Goal: Find specific page/section: Find specific page/section

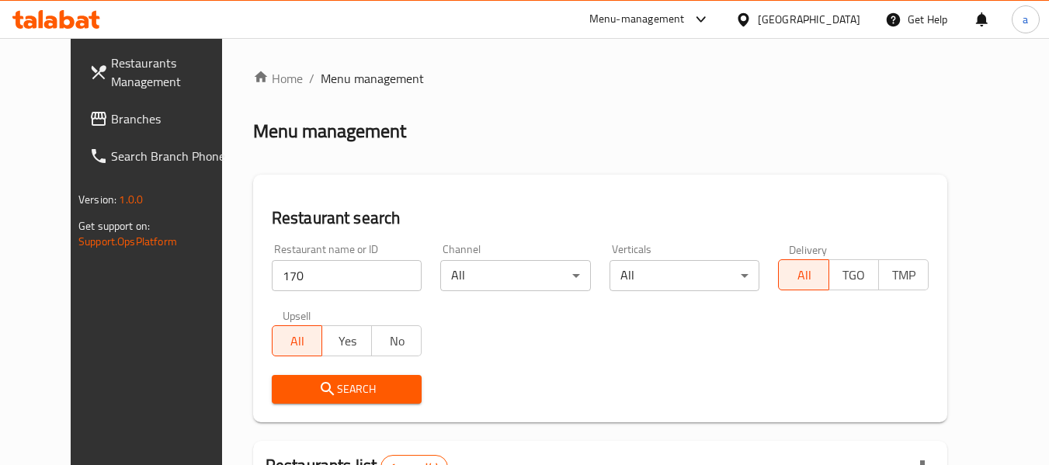
scroll to position [214, 0]
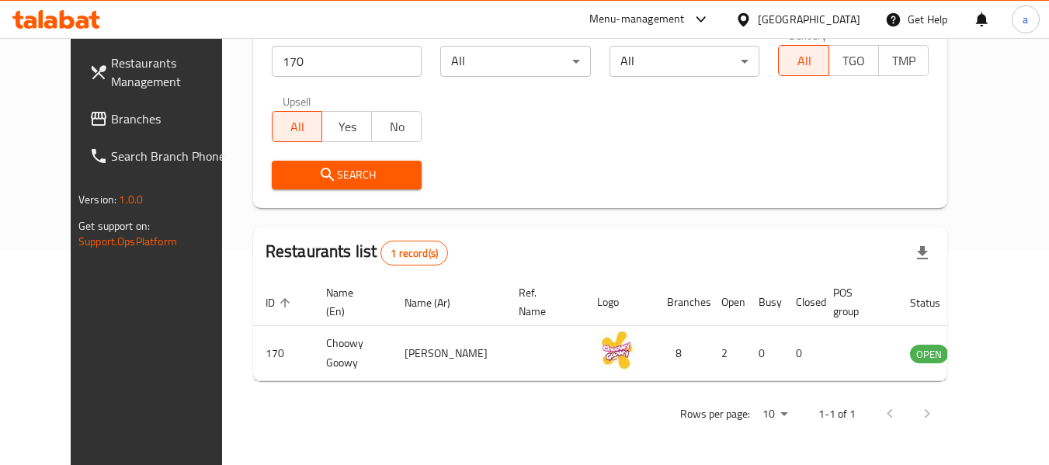
click at [841, 19] on div "[GEOGRAPHIC_DATA]" at bounding box center [809, 19] width 103 height 17
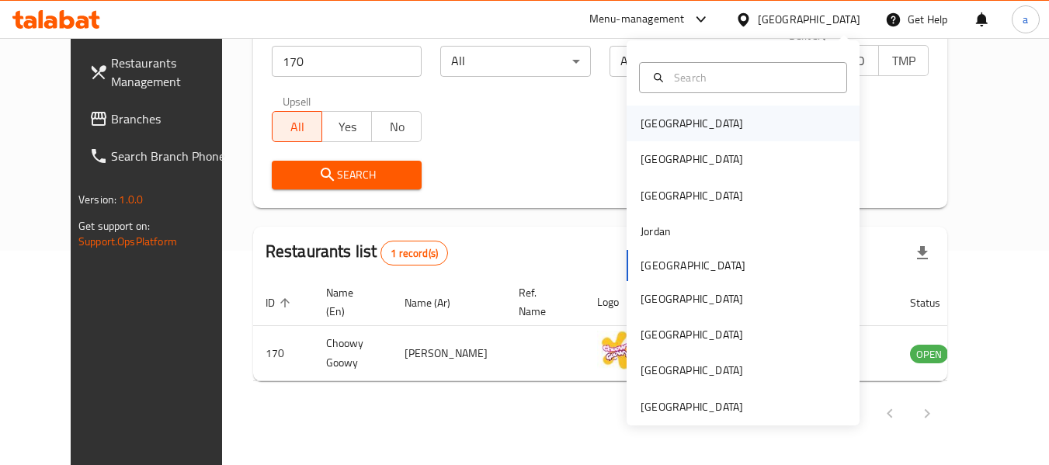
click at [690, 127] on div "[GEOGRAPHIC_DATA]" at bounding box center [743, 124] width 233 height 36
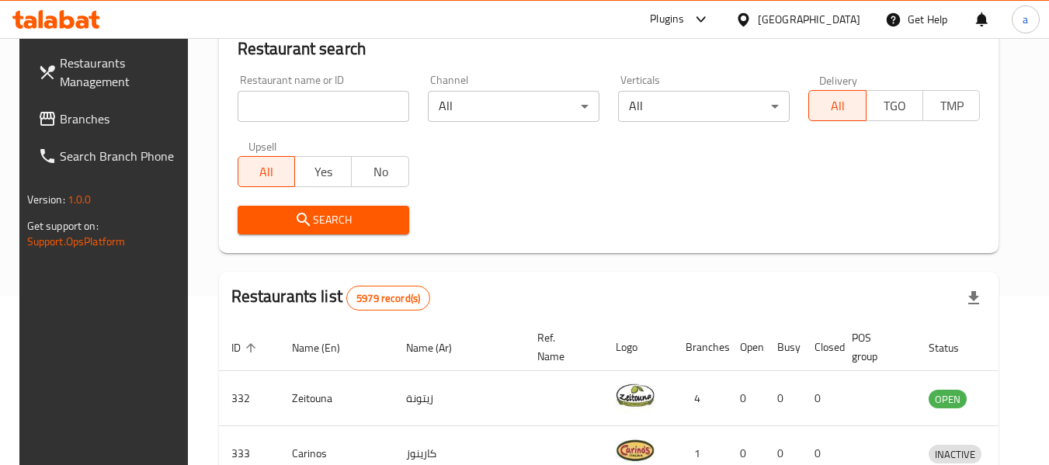
scroll to position [214, 0]
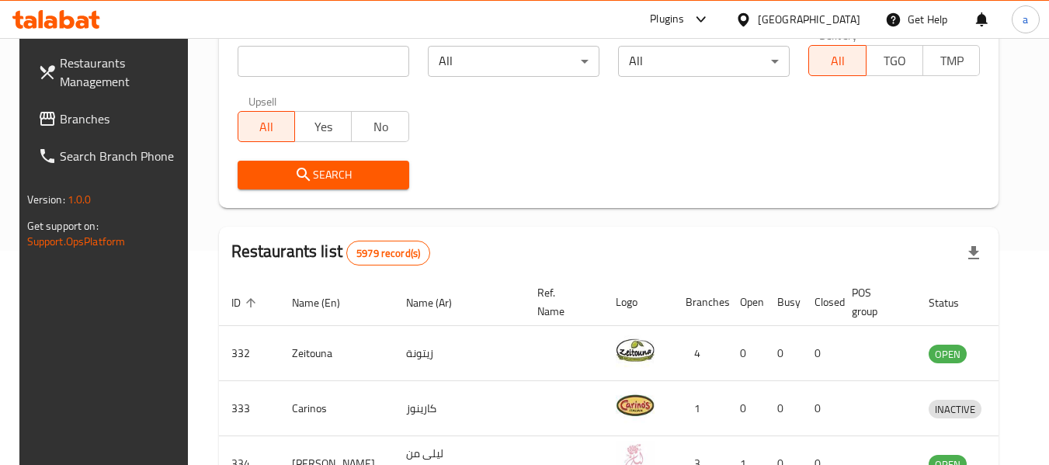
click at [91, 114] on span "Branches" at bounding box center [121, 119] width 123 height 19
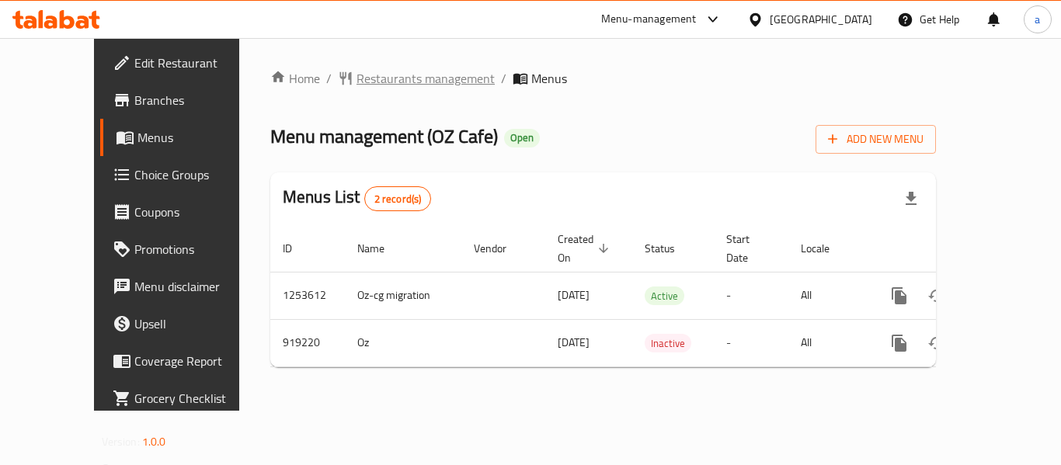
click at [379, 84] on span "Restaurants management" at bounding box center [426, 78] width 138 height 19
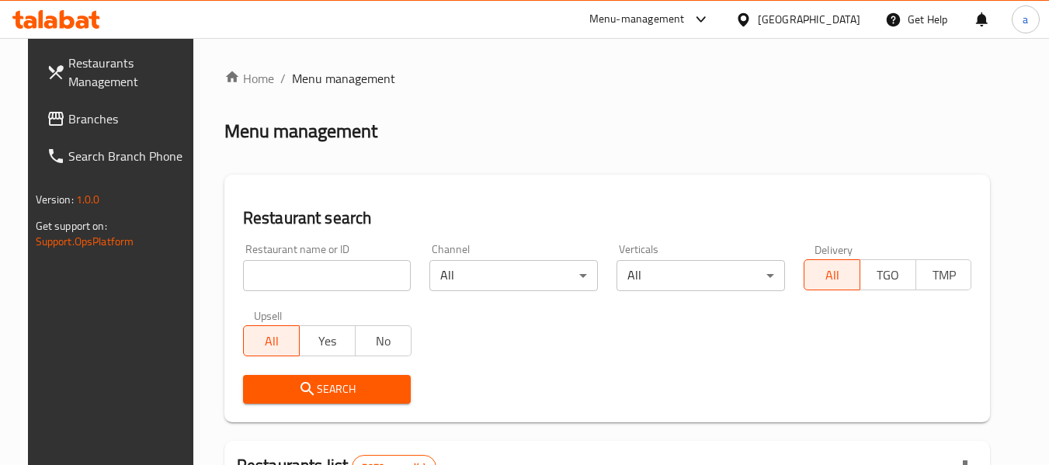
click at [291, 275] on input "search" at bounding box center [327, 275] width 169 height 31
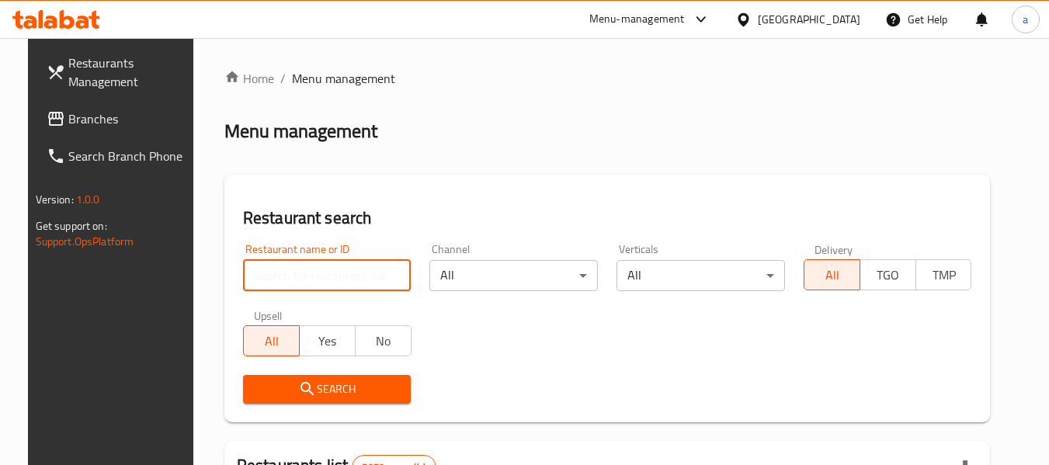
paste input "658730"
type input "658730"
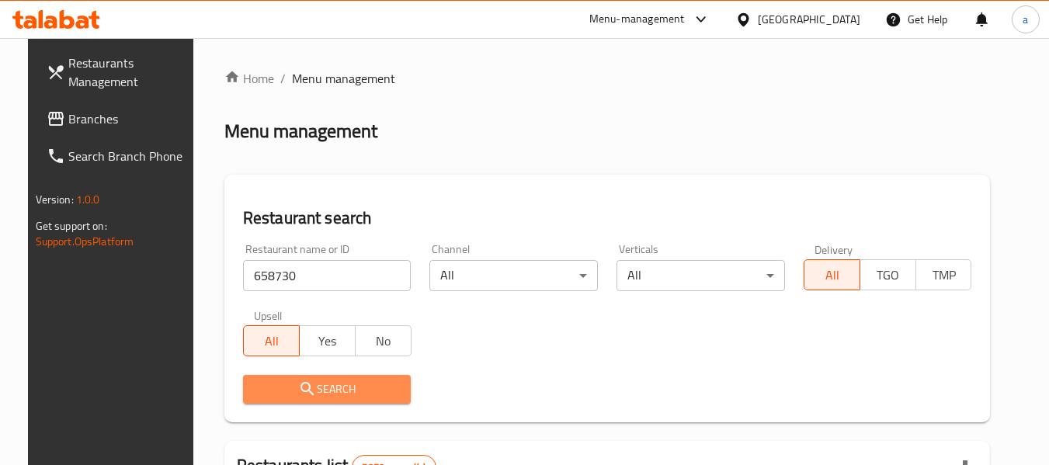
click at [313, 388] on span "Search" at bounding box center [328, 389] width 144 height 19
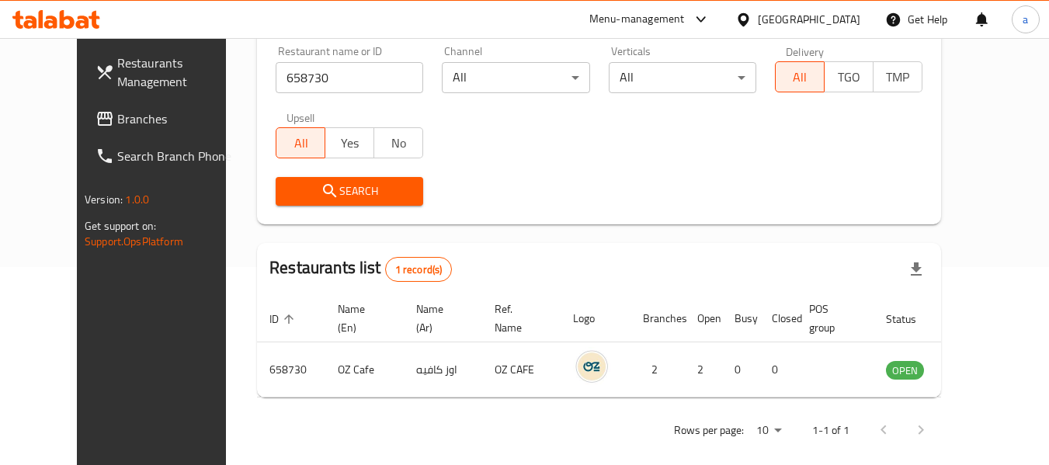
scroll to position [214, 0]
